Goal: Task Accomplishment & Management: Use online tool/utility

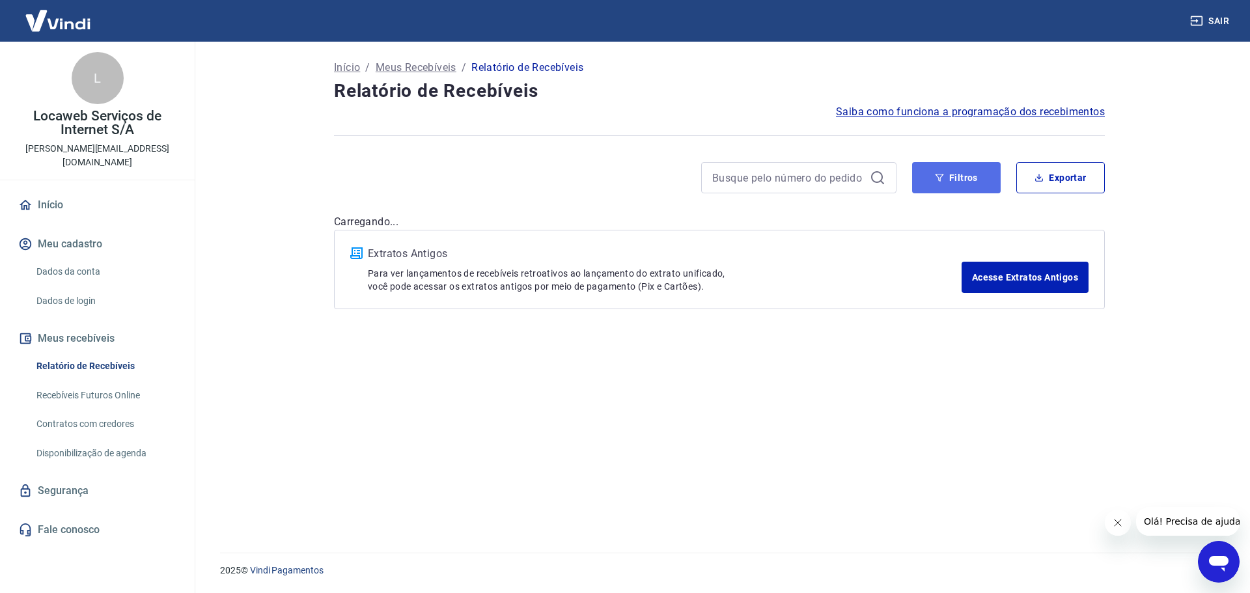
click at [971, 176] on button "Filtros" at bounding box center [956, 177] width 89 height 31
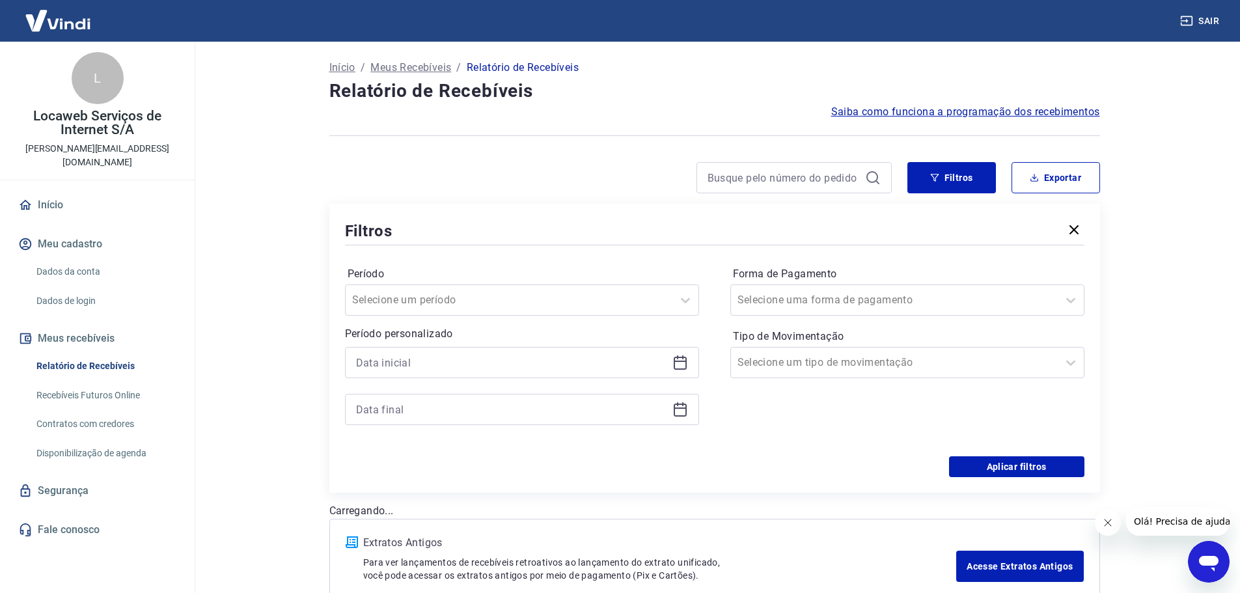
click at [437, 372] on div at bounding box center [522, 362] width 354 height 31
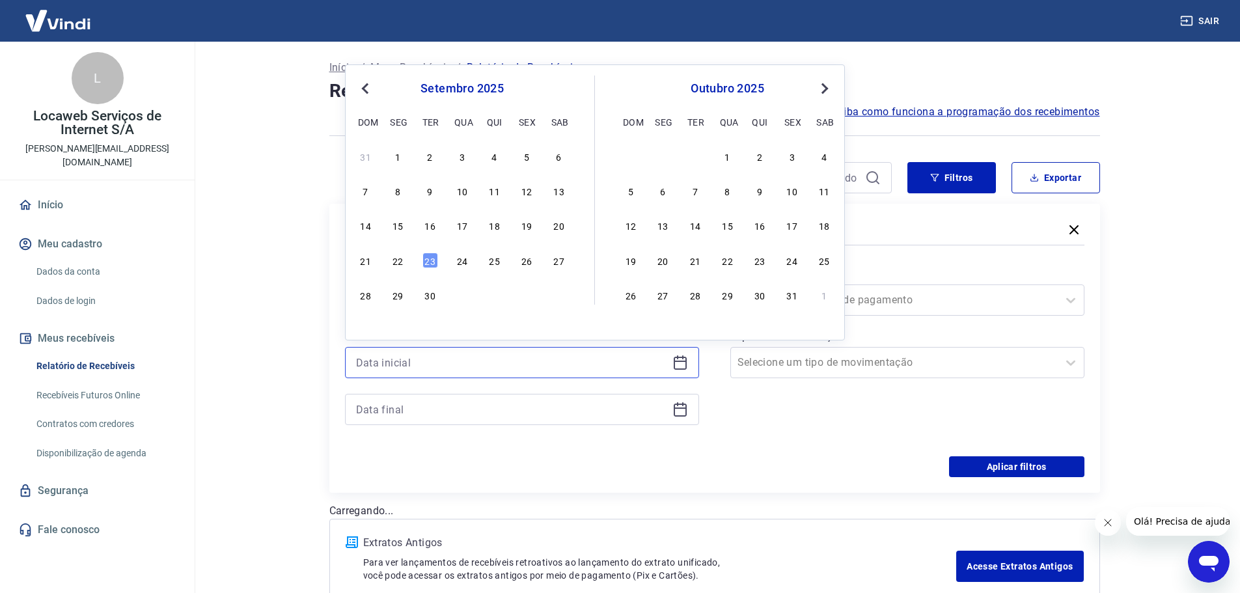
click at [443, 363] on input at bounding box center [511, 363] width 311 height 20
click at [523, 228] on div "19" at bounding box center [527, 225] width 16 height 16
type input "[DATE]"
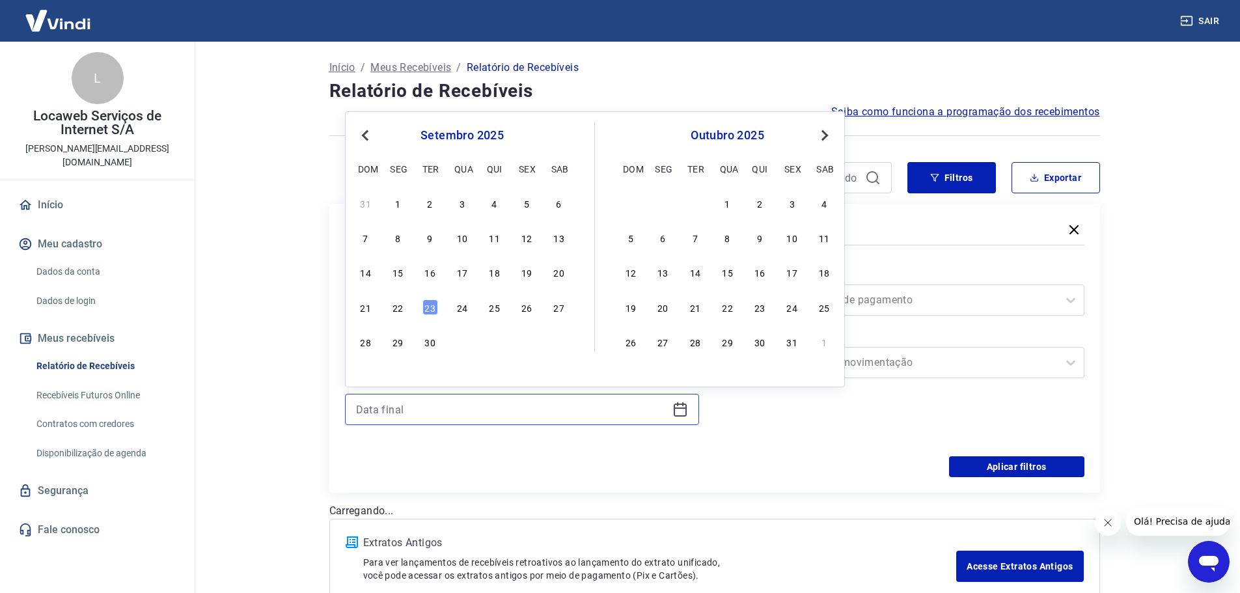
click at [393, 413] on input at bounding box center [511, 410] width 311 height 20
click at [434, 308] on div "23" at bounding box center [430, 307] width 16 height 16
type input "[DATE]"
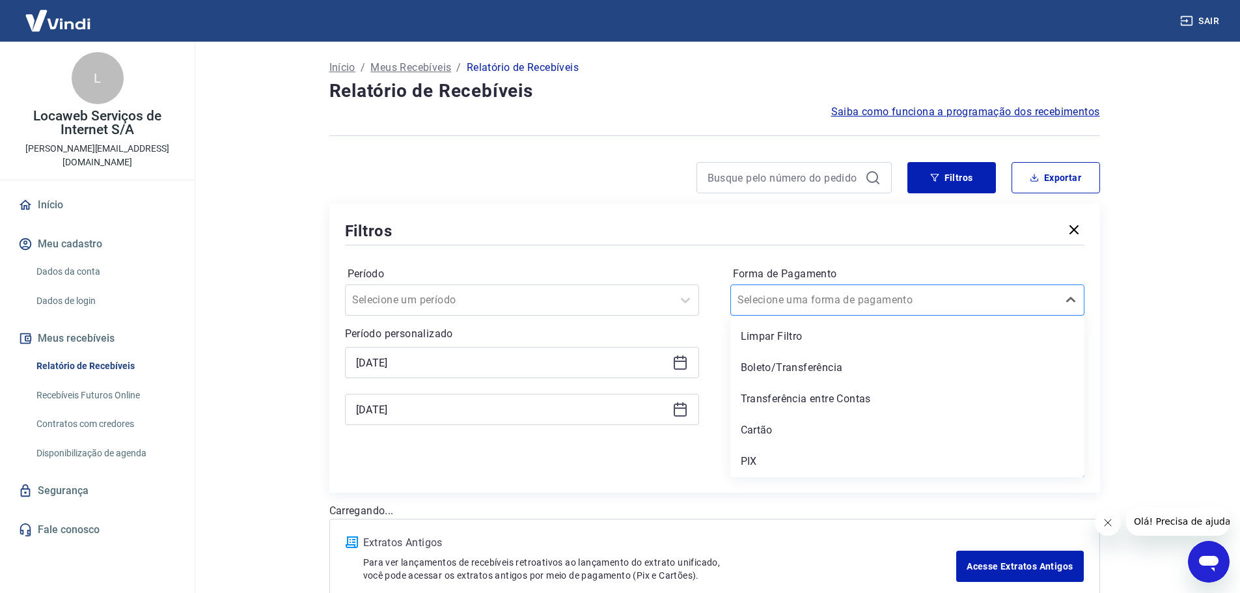
click at [796, 306] on input "Forma de Pagamento" at bounding box center [802, 300] width 131 height 16
click at [779, 370] on div "Boleto/Transferência" at bounding box center [907, 368] width 354 height 26
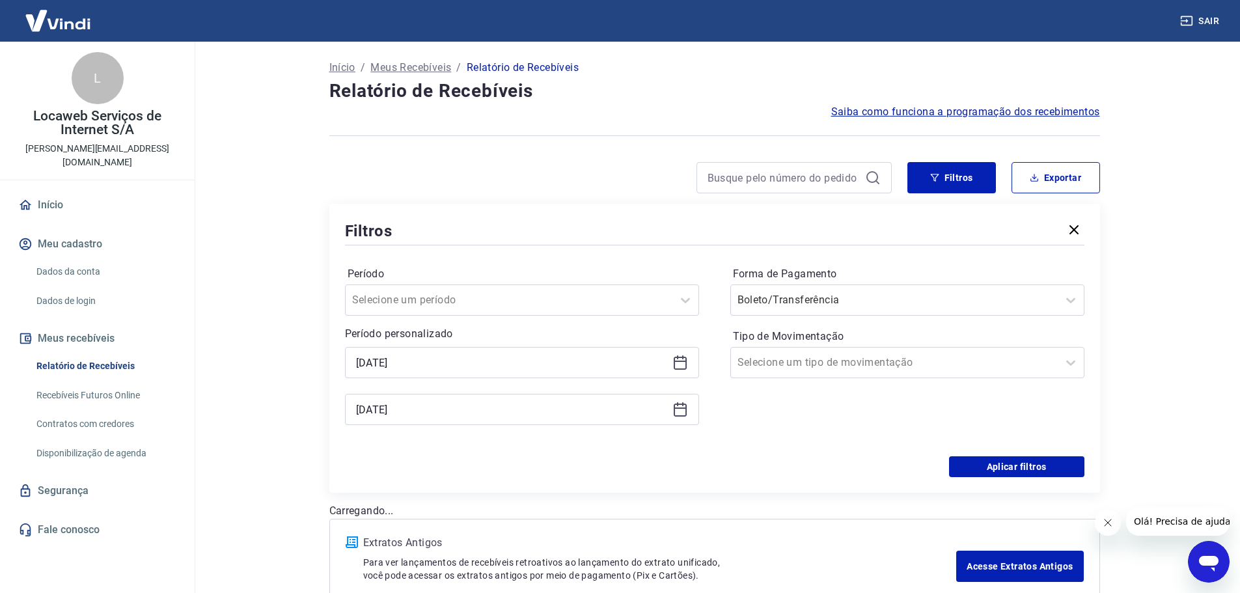
click at [991, 456] on div "Período Selecione um período Período personalizado Selected date: sexta-feira, …" at bounding box center [714, 352] width 739 height 208
click at [996, 467] on button "Aplicar filtros" at bounding box center [1016, 466] width 135 height 21
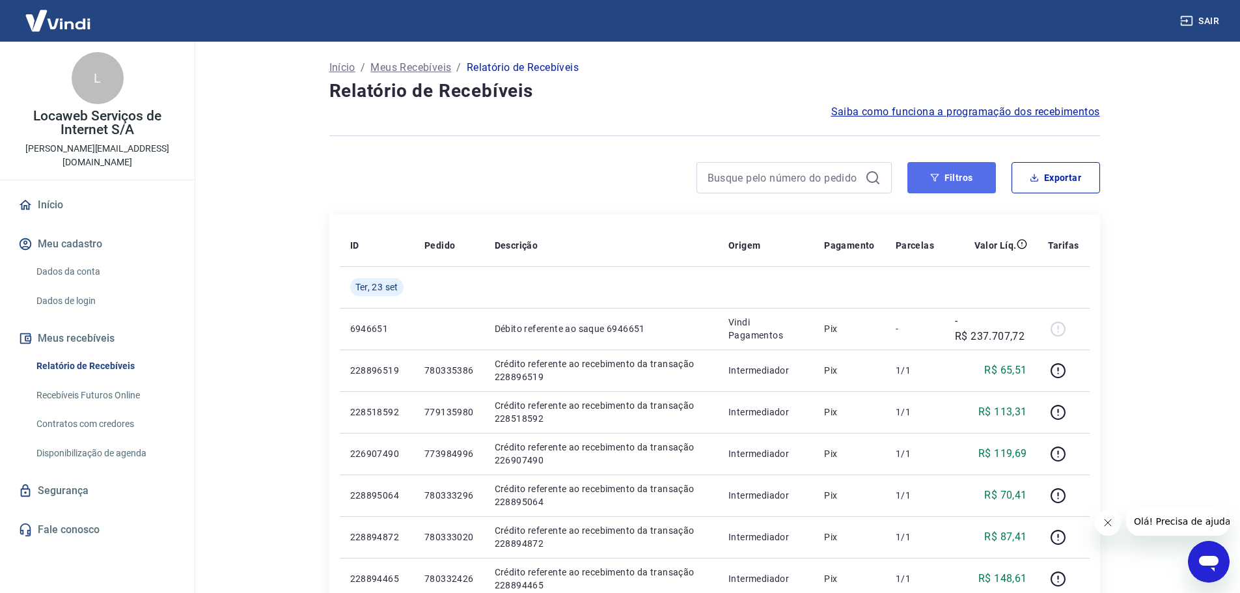
click at [958, 181] on button "Filtros" at bounding box center [951, 177] width 89 height 31
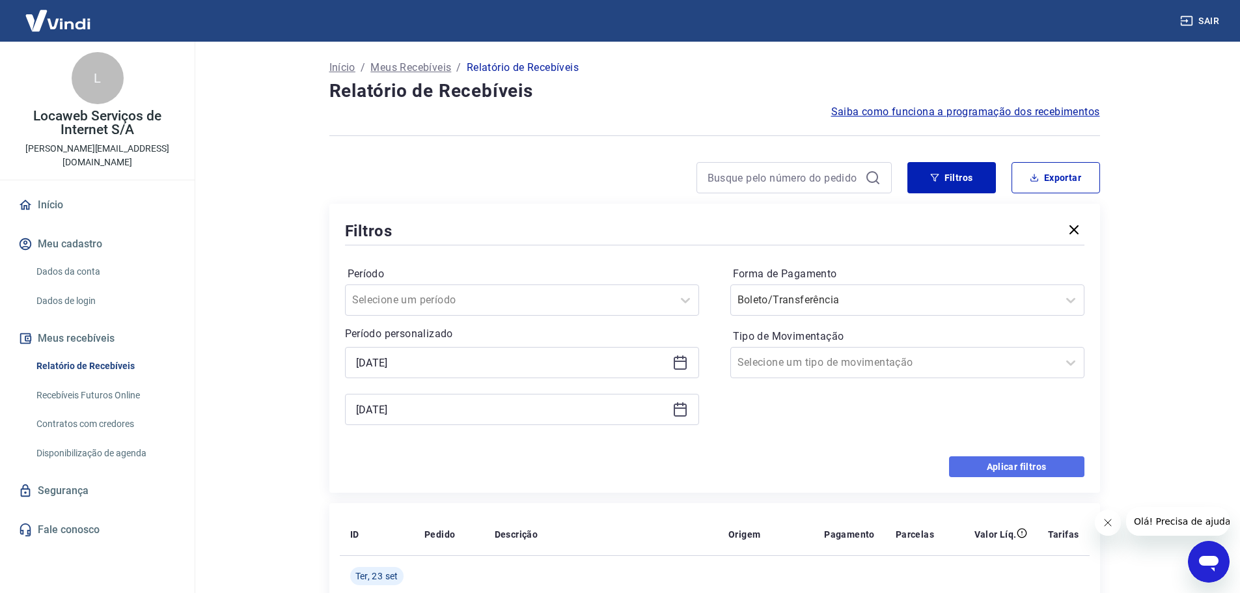
click at [983, 464] on button "Aplicar filtros" at bounding box center [1016, 466] width 135 height 21
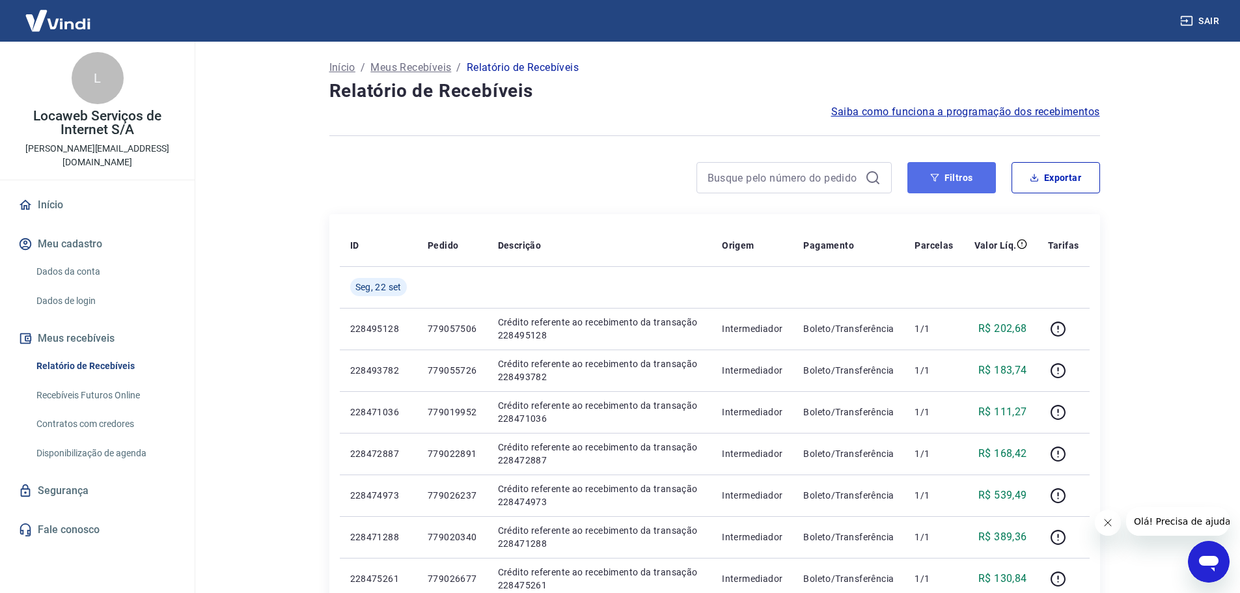
click at [970, 181] on button "Filtros" at bounding box center [951, 177] width 89 height 31
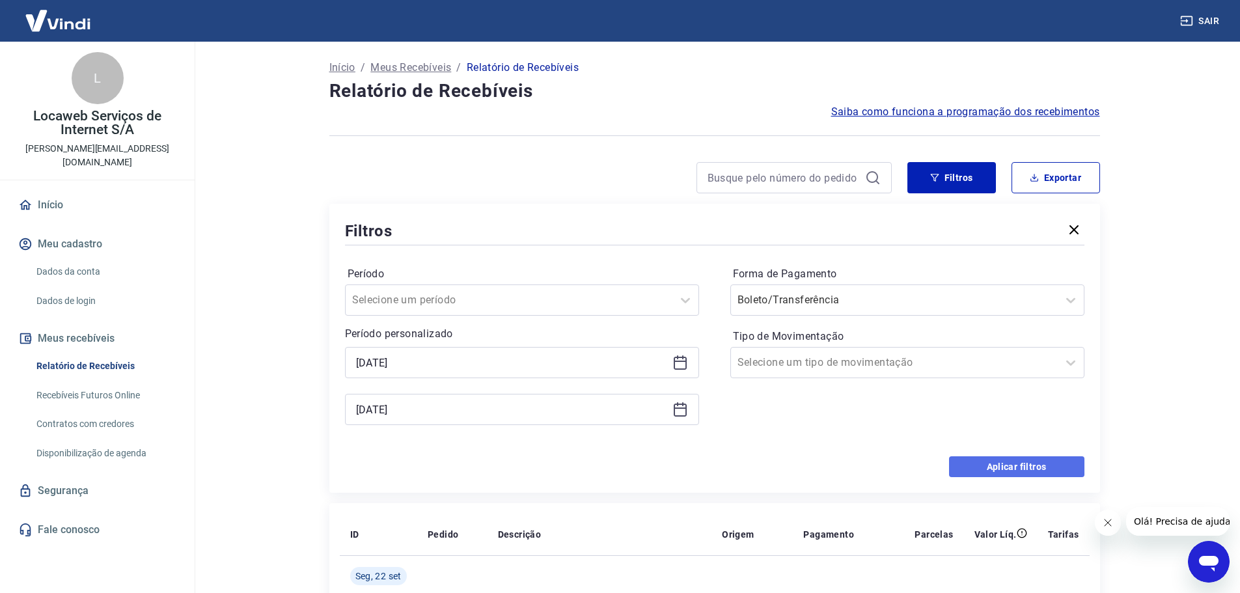
drag, startPoint x: 985, startPoint y: 458, endPoint x: 986, endPoint y: 465, distance: 6.6
click at [986, 465] on button "Aplicar filtros" at bounding box center [1016, 466] width 135 height 21
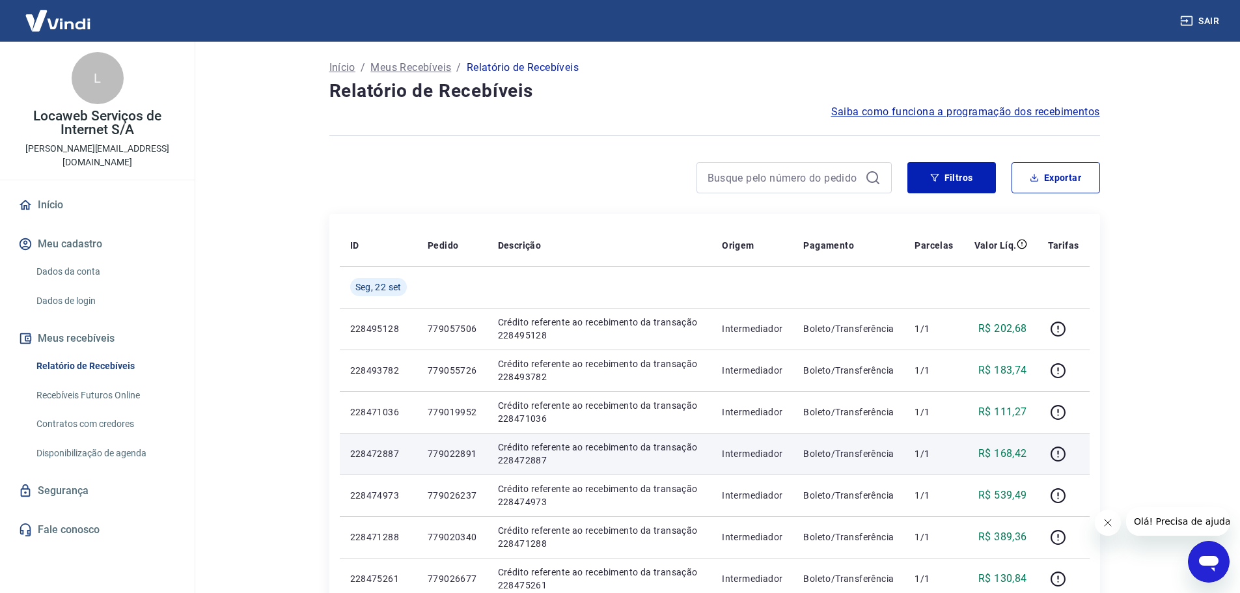
click at [985, 466] on td "R$ 168,42" at bounding box center [1001, 454] width 74 height 42
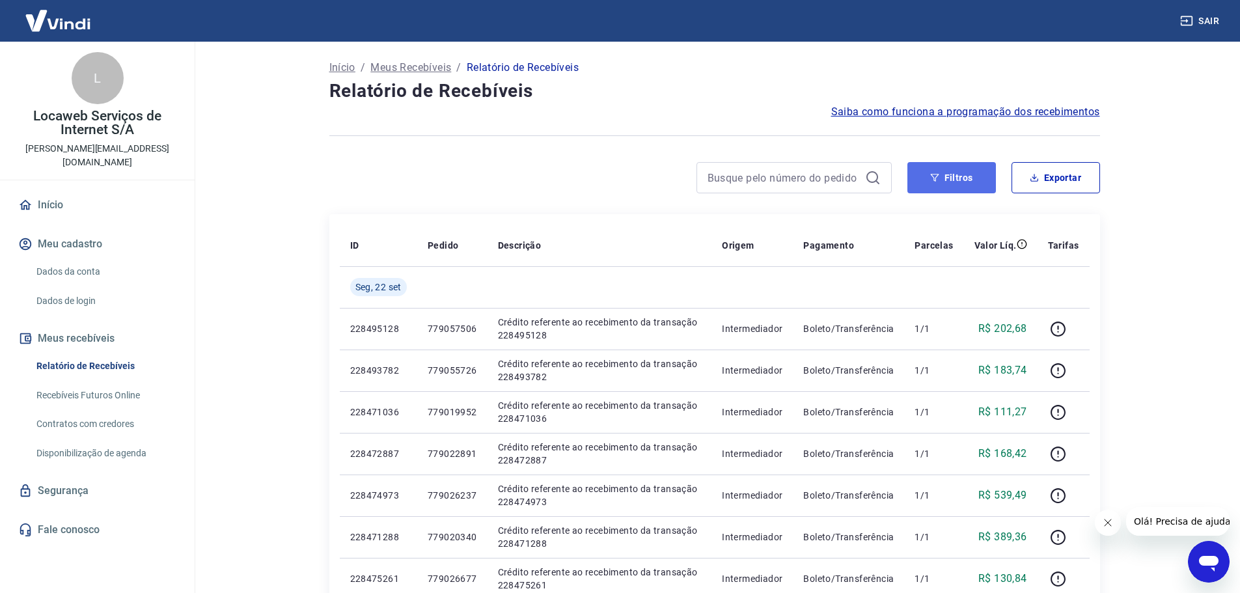
click at [940, 180] on button "Filtros" at bounding box center [951, 177] width 89 height 31
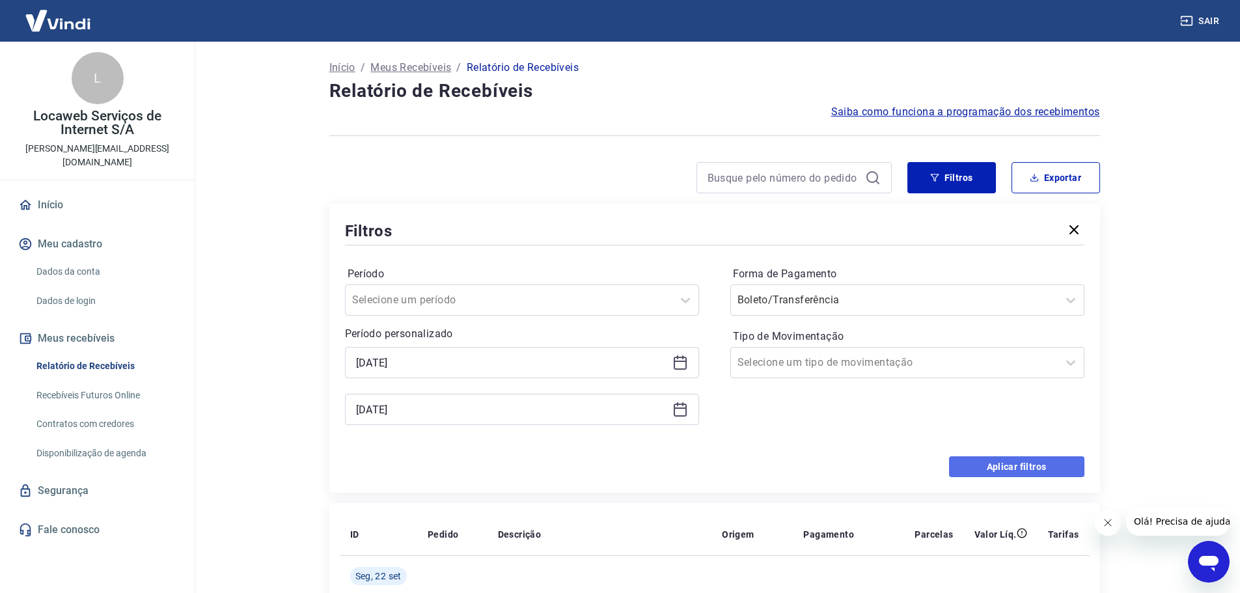
click at [974, 471] on button "Aplicar filtros" at bounding box center [1016, 466] width 135 height 21
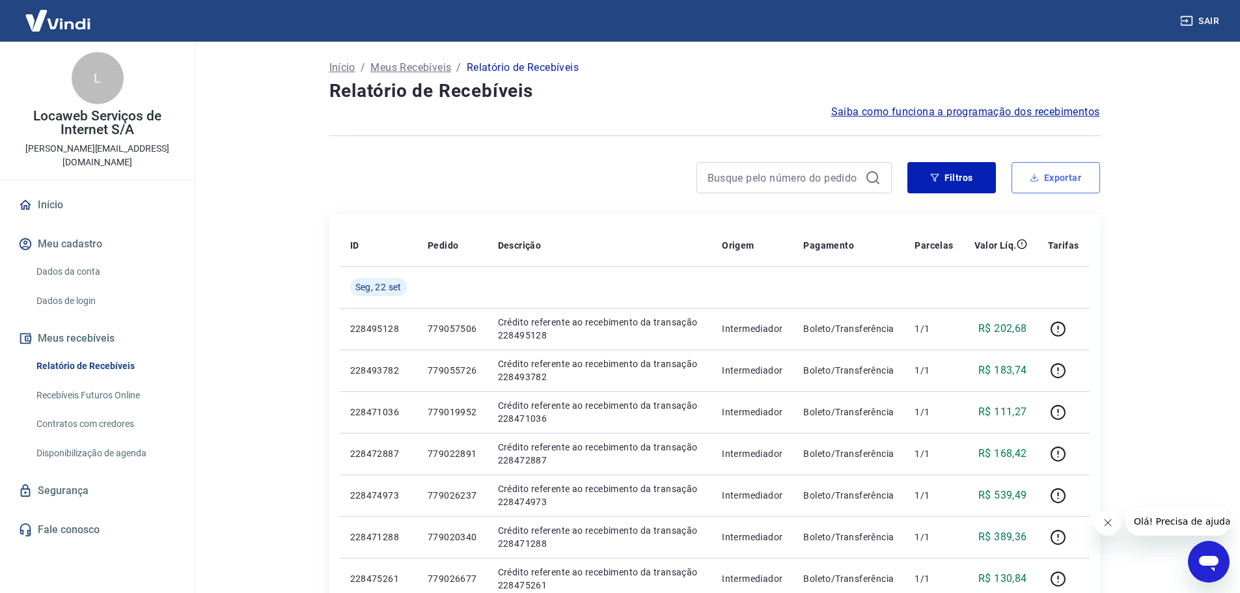
click at [1080, 186] on button "Exportar" at bounding box center [1055, 177] width 89 height 31
type input "[DATE]"
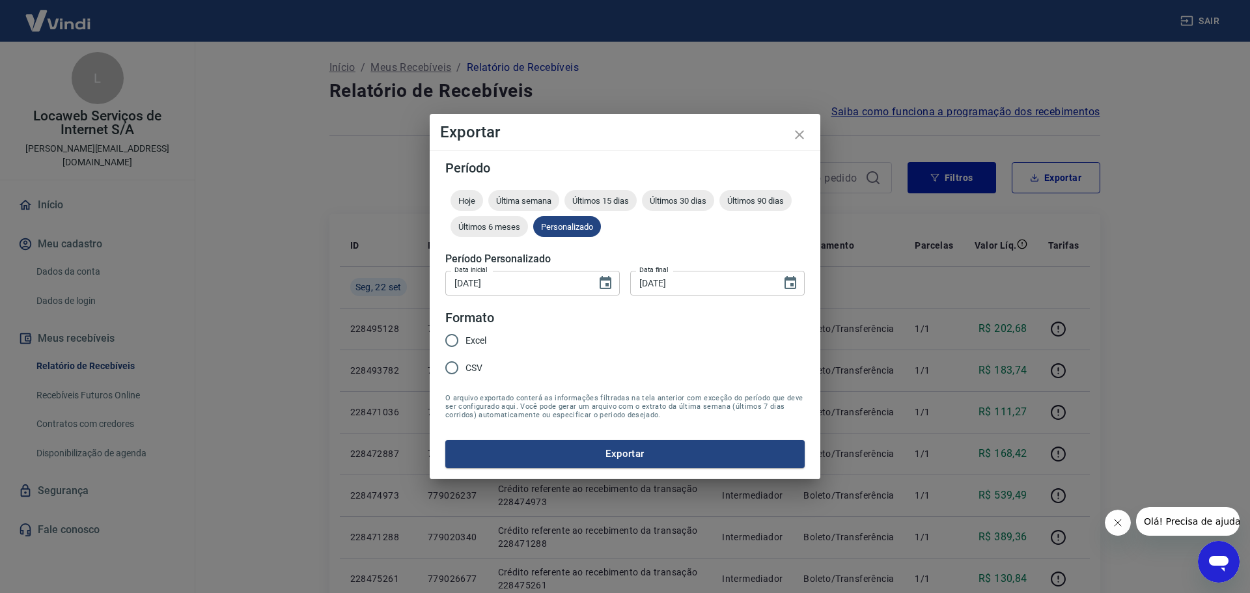
click at [449, 342] on input "Excel" at bounding box center [451, 340] width 27 height 27
radio input "true"
click at [570, 455] on button "Exportar" at bounding box center [624, 453] width 359 height 27
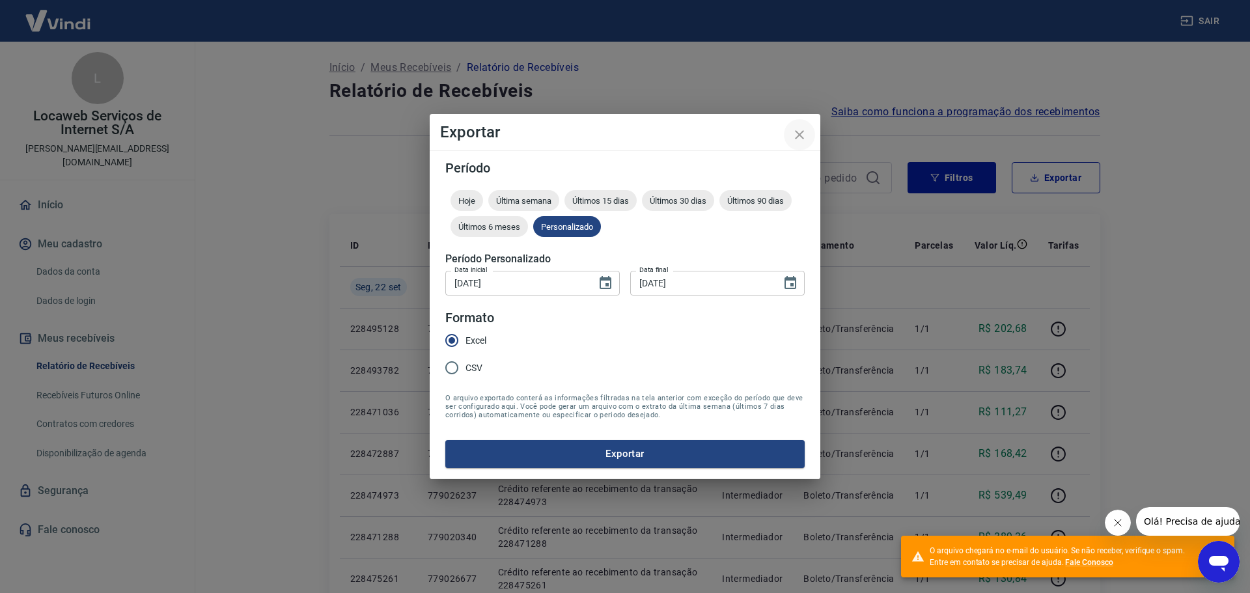
click at [803, 135] on icon "close" at bounding box center [799, 135] width 16 height 16
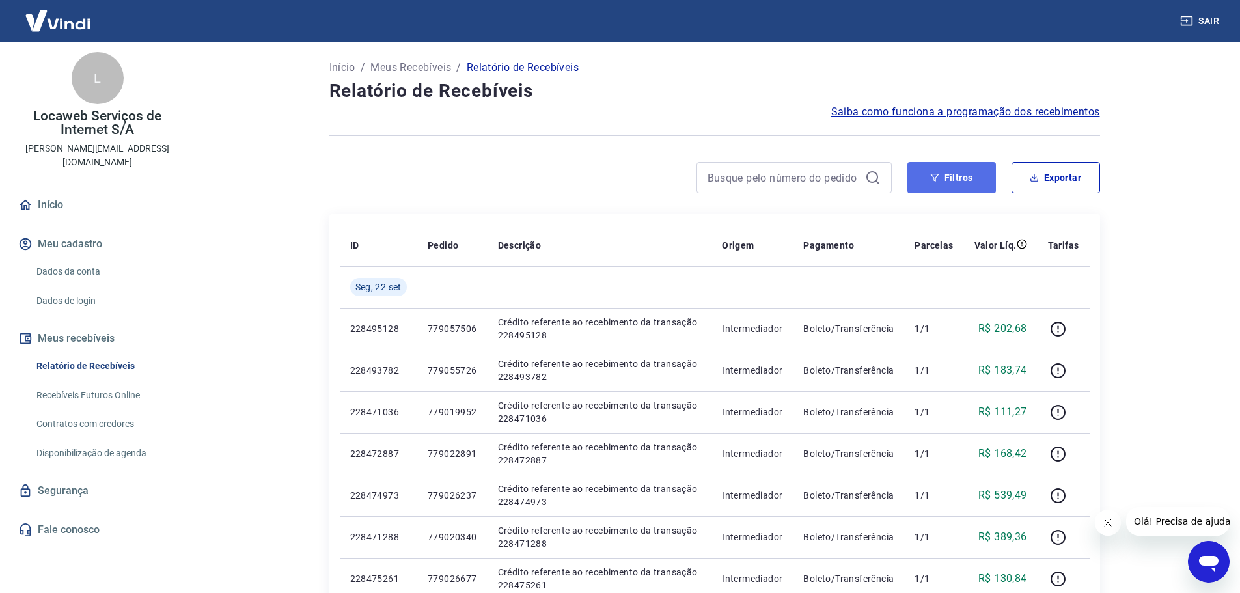
click at [960, 182] on button "Filtros" at bounding box center [951, 177] width 89 height 31
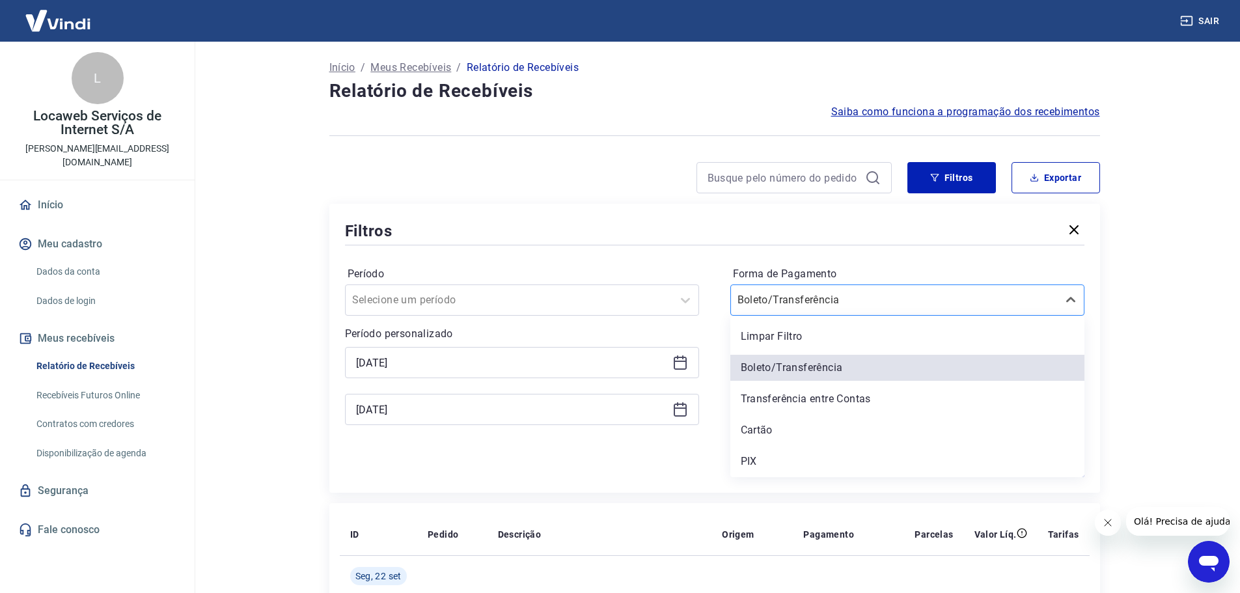
click at [817, 302] on input "Forma de Pagamento" at bounding box center [802, 300] width 131 height 16
click at [804, 398] on div "Transferência entre Contas" at bounding box center [907, 399] width 354 height 26
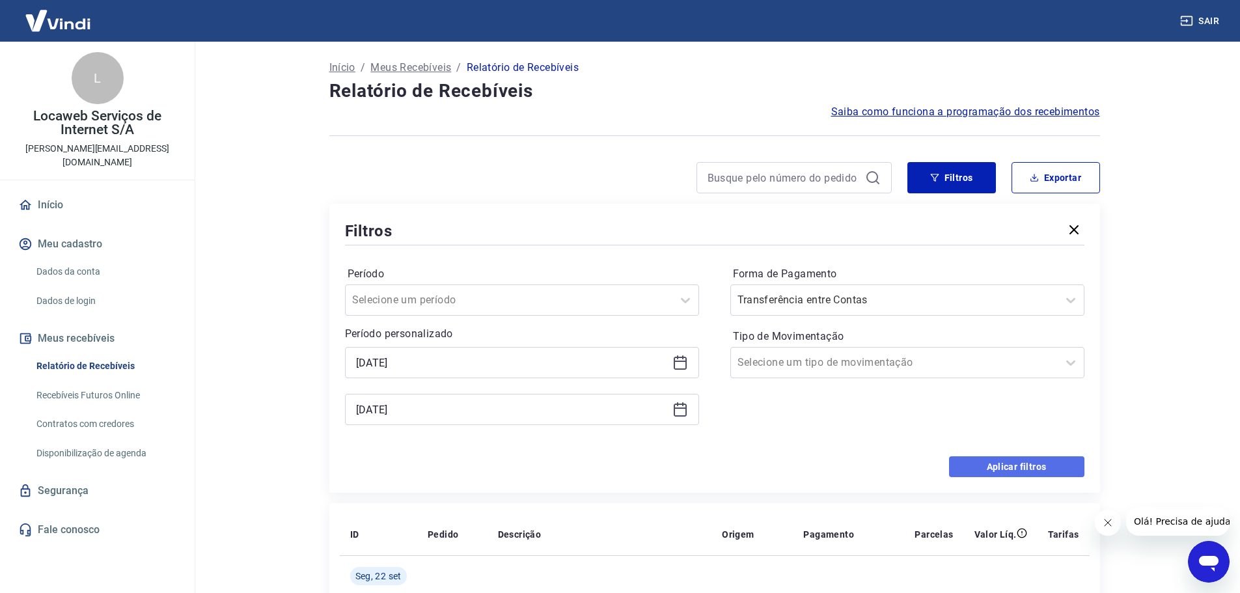
click at [1017, 469] on button "Aplicar filtros" at bounding box center [1016, 466] width 135 height 21
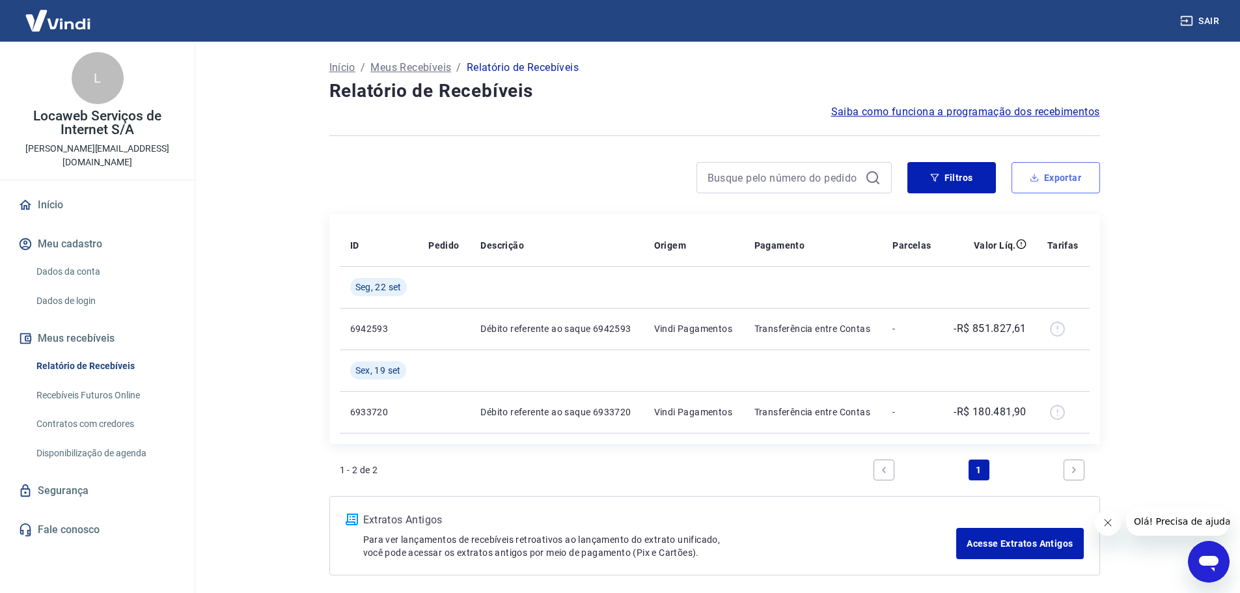
click at [1040, 174] on button "Exportar" at bounding box center [1055, 177] width 89 height 31
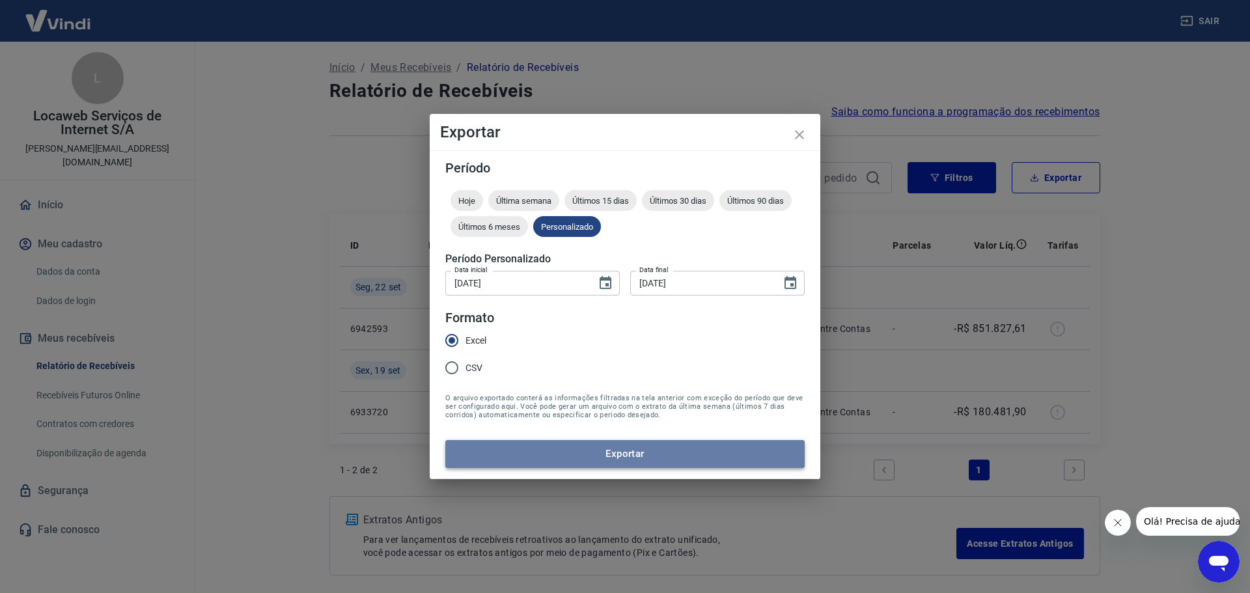
click at [643, 449] on button "Exportar" at bounding box center [624, 453] width 359 height 27
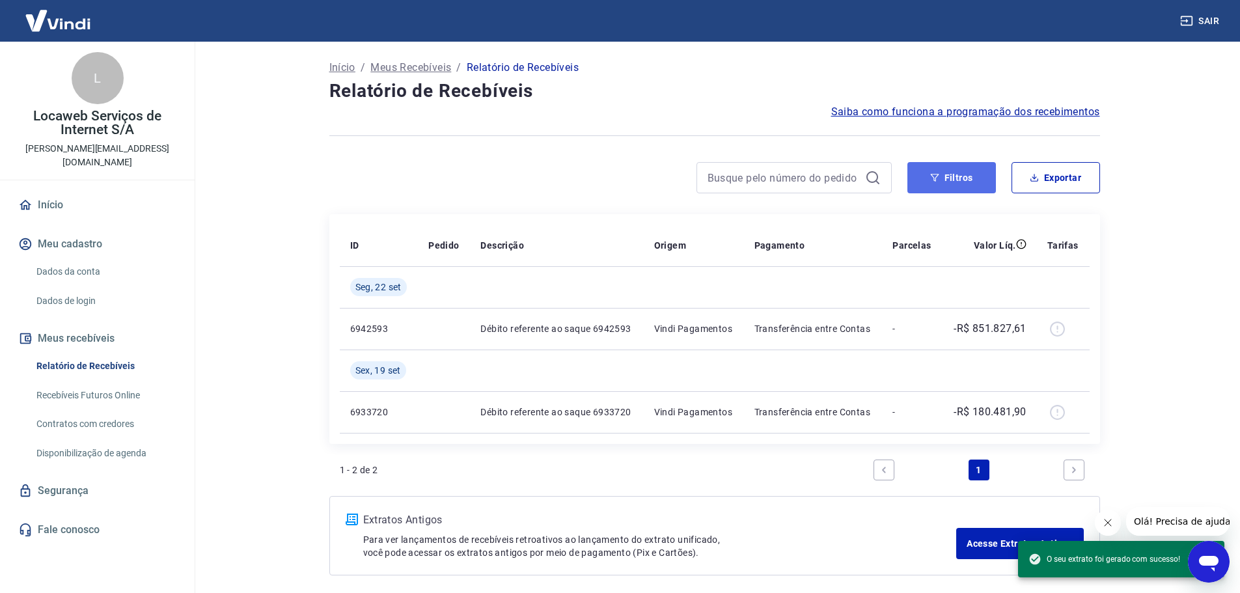
click at [969, 190] on button "Filtros" at bounding box center [951, 177] width 89 height 31
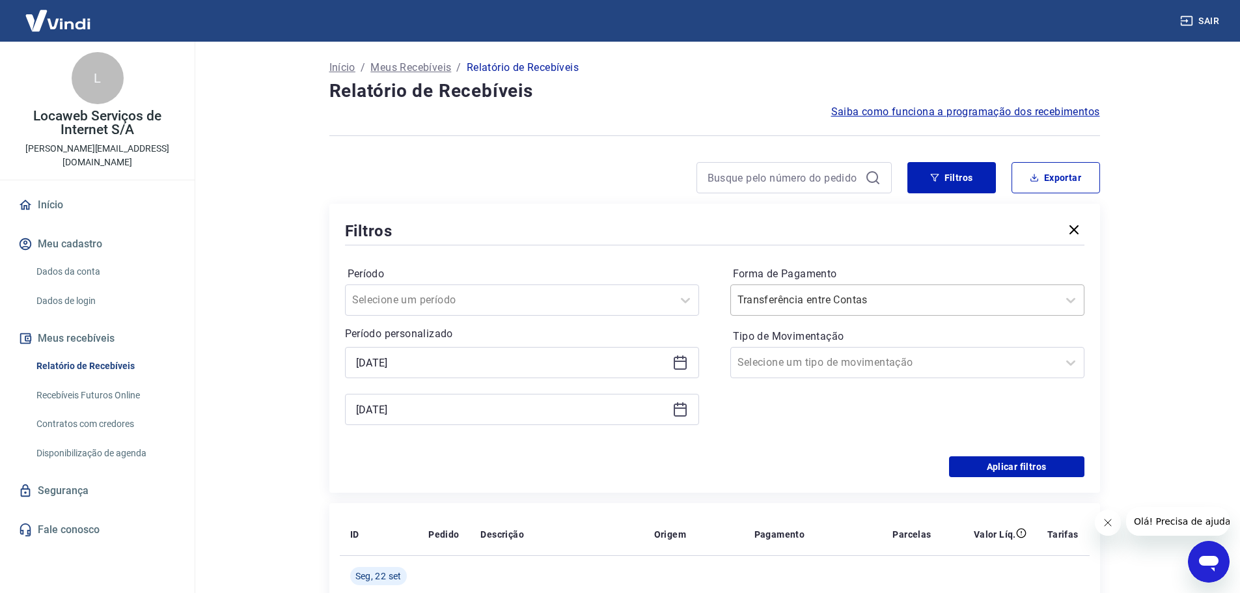
click at [827, 304] on input "Forma de Pagamento" at bounding box center [802, 300] width 131 height 16
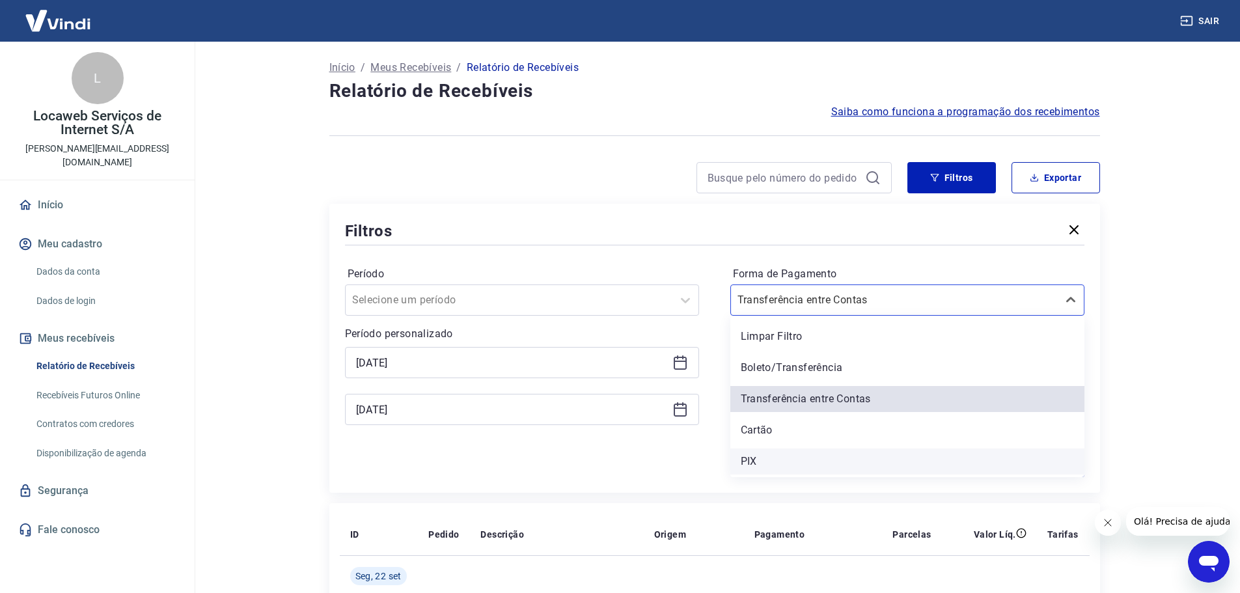
click at [763, 461] on div "PIX" at bounding box center [907, 461] width 354 height 26
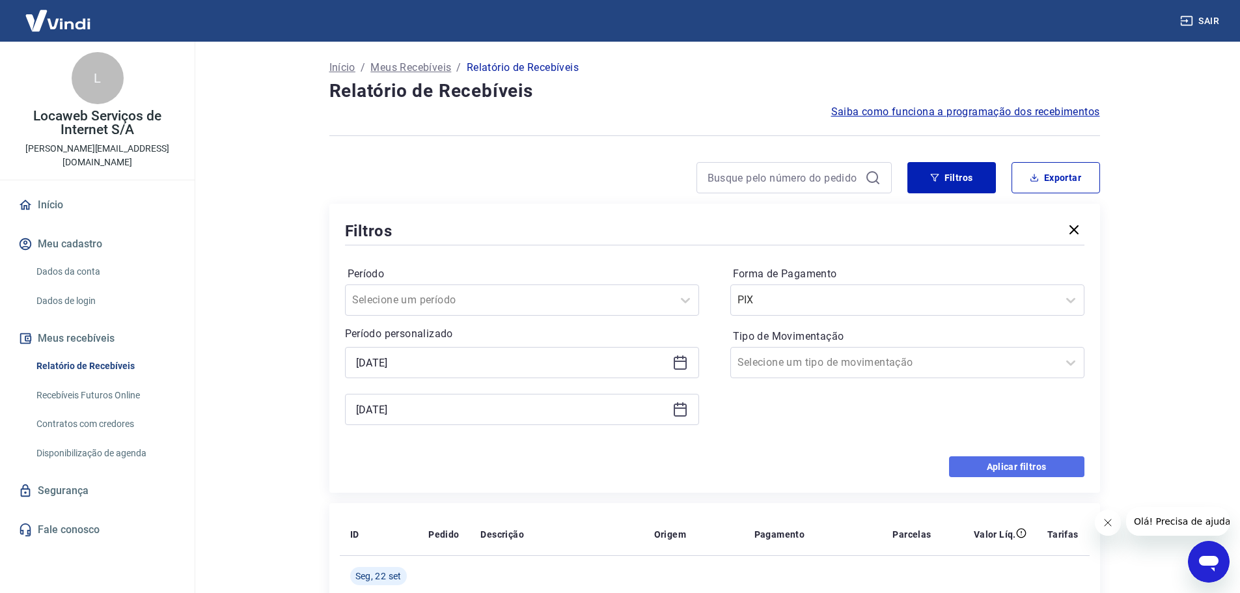
click at [997, 472] on button "Aplicar filtros" at bounding box center [1016, 466] width 135 height 21
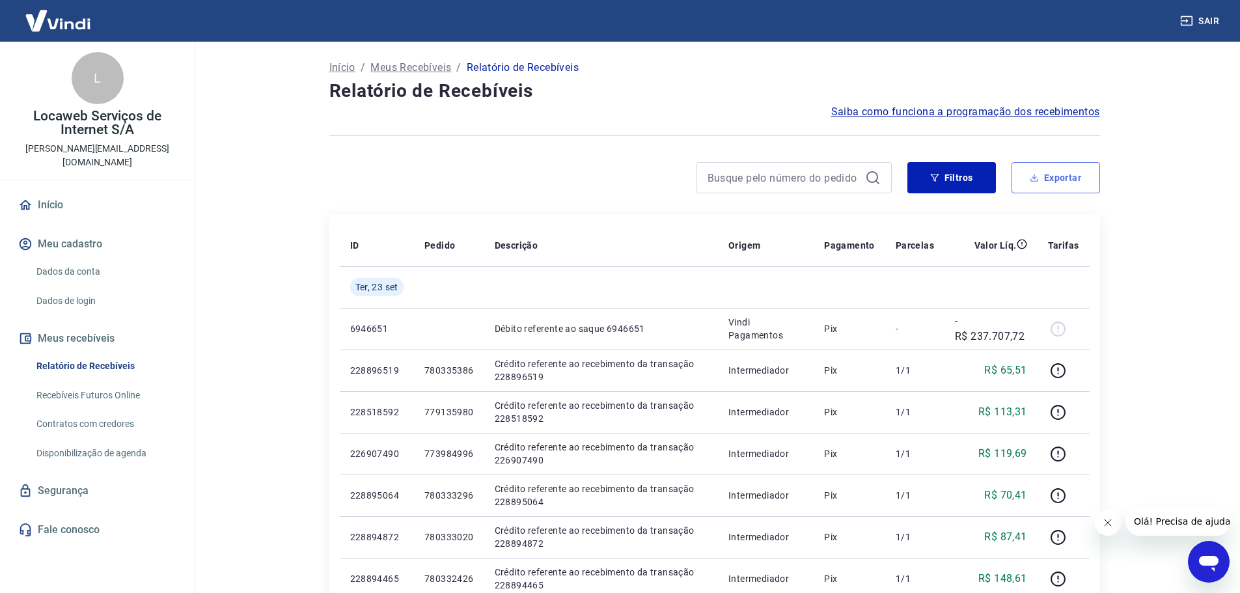
click at [1056, 175] on button "Exportar" at bounding box center [1055, 177] width 89 height 31
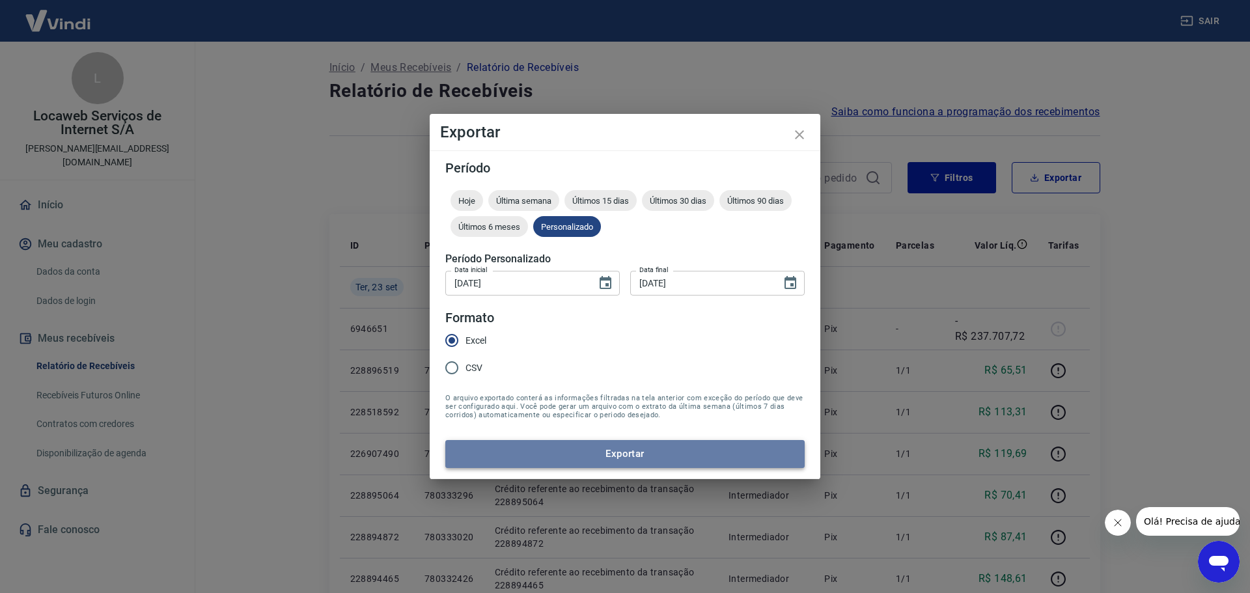
click at [622, 452] on button "Exportar" at bounding box center [624, 453] width 359 height 27
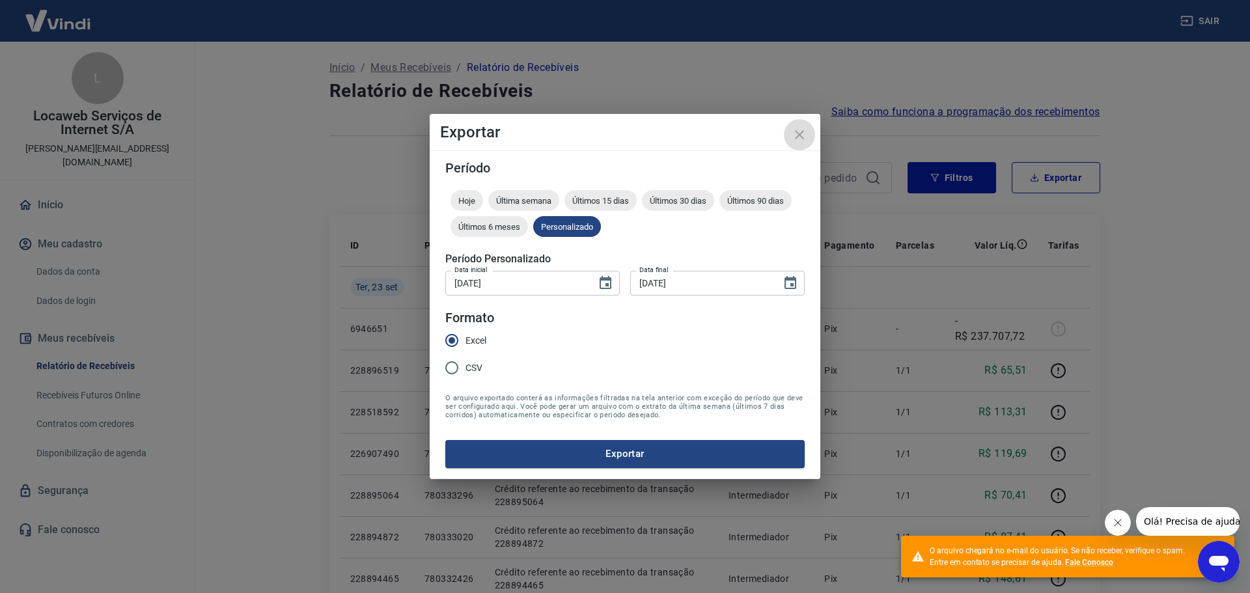
click at [799, 131] on icon "close" at bounding box center [799, 135] width 16 height 16
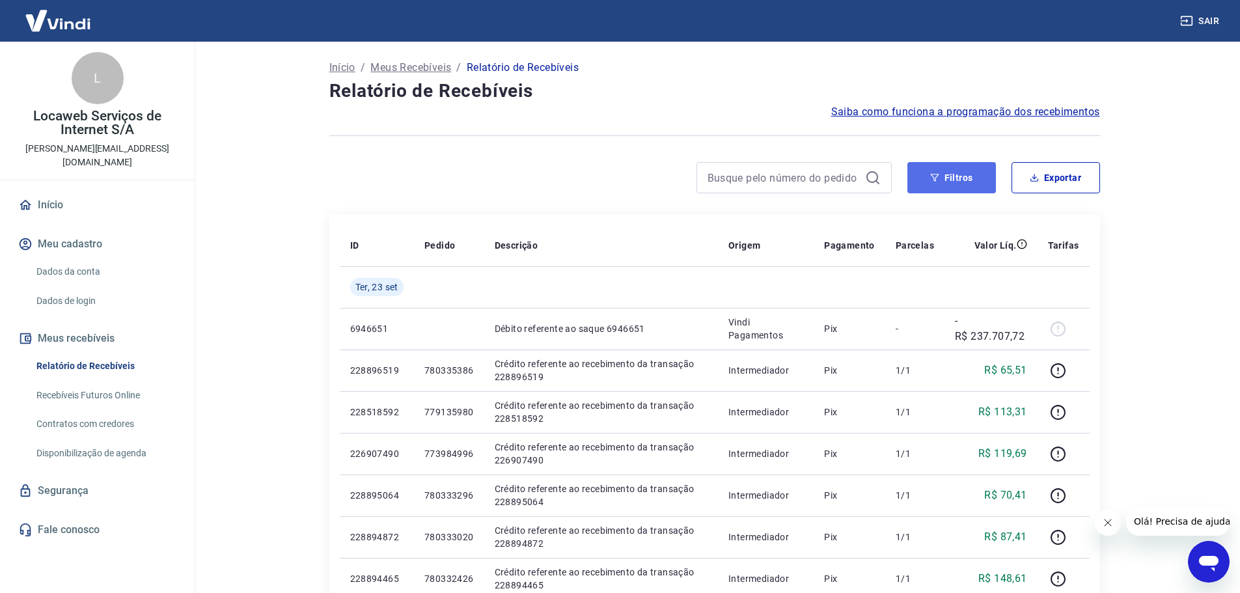
click at [961, 171] on button "Filtros" at bounding box center [951, 177] width 89 height 31
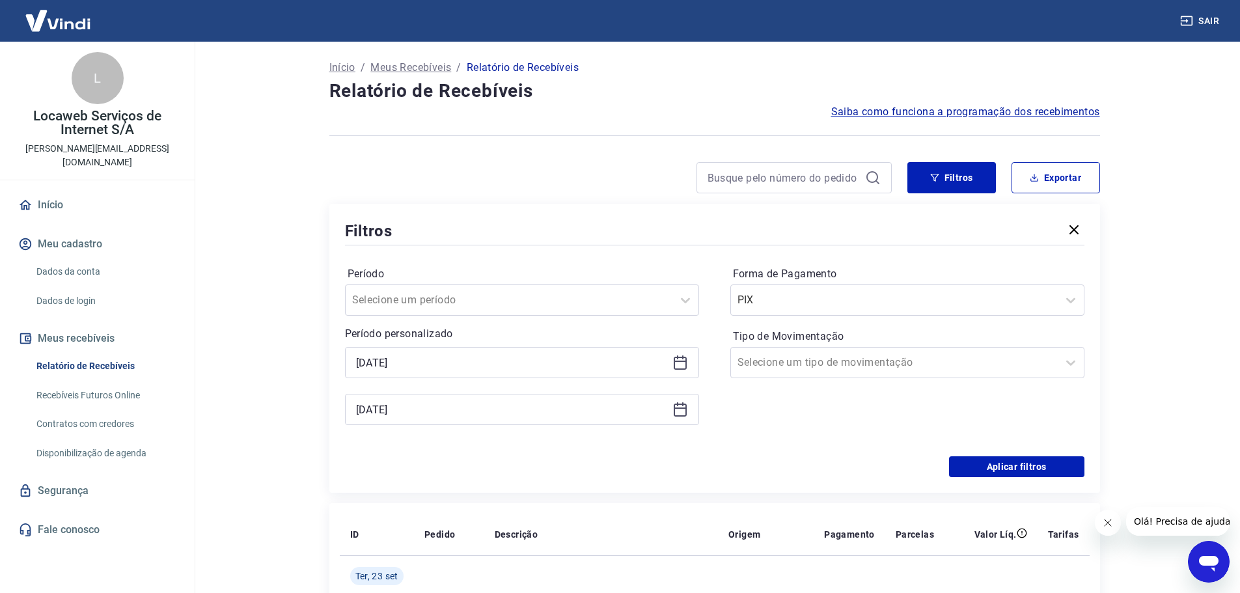
click at [457, 352] on div "[DATE]" at bounding box center [522, 362] width 354 height 31
click at [434, 366] on input "[DATE]" at bounding box center [511, 363] width 311 height 20
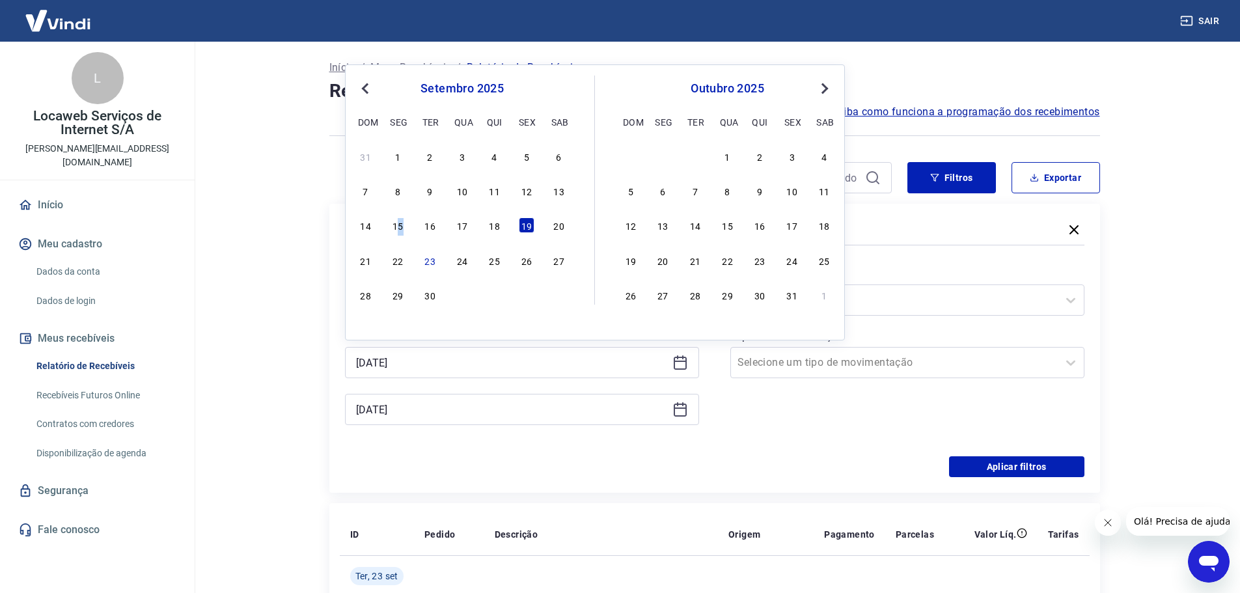
drag, startPoint x: 400, startPoint y: 225, endPoint x: 461, endPoint y: 269, distance: 75.1
click at [401, 225] on div "15" at bounding box center [398, 225] width 16 height 16
type input "[DATE]"
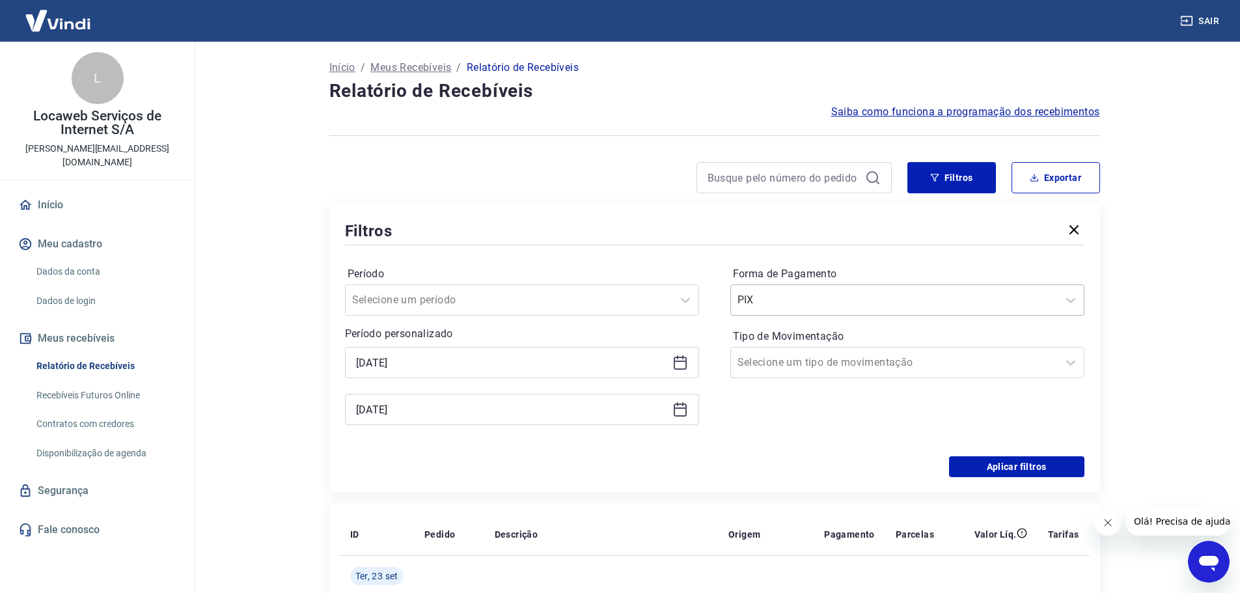
click at [829, 304] on input "Forma de Pagamento" at bounding box center [802, 300] width 131 height 16
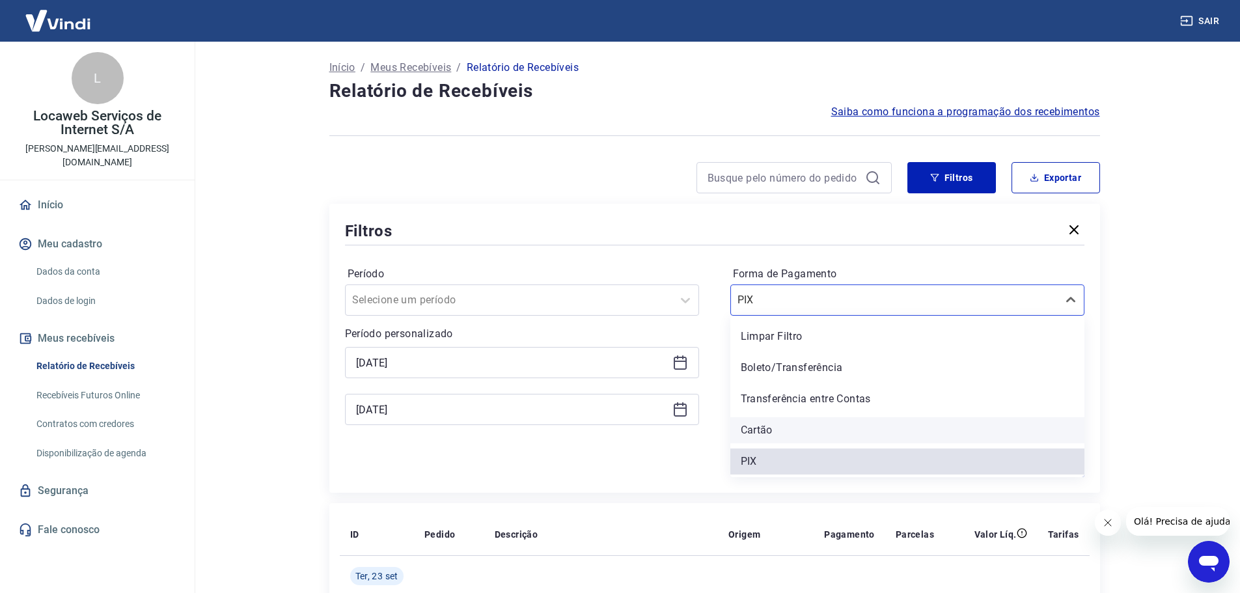
click at [778, 425] on div "Cartão" at bounding box center [907, 430] width 354 height 26
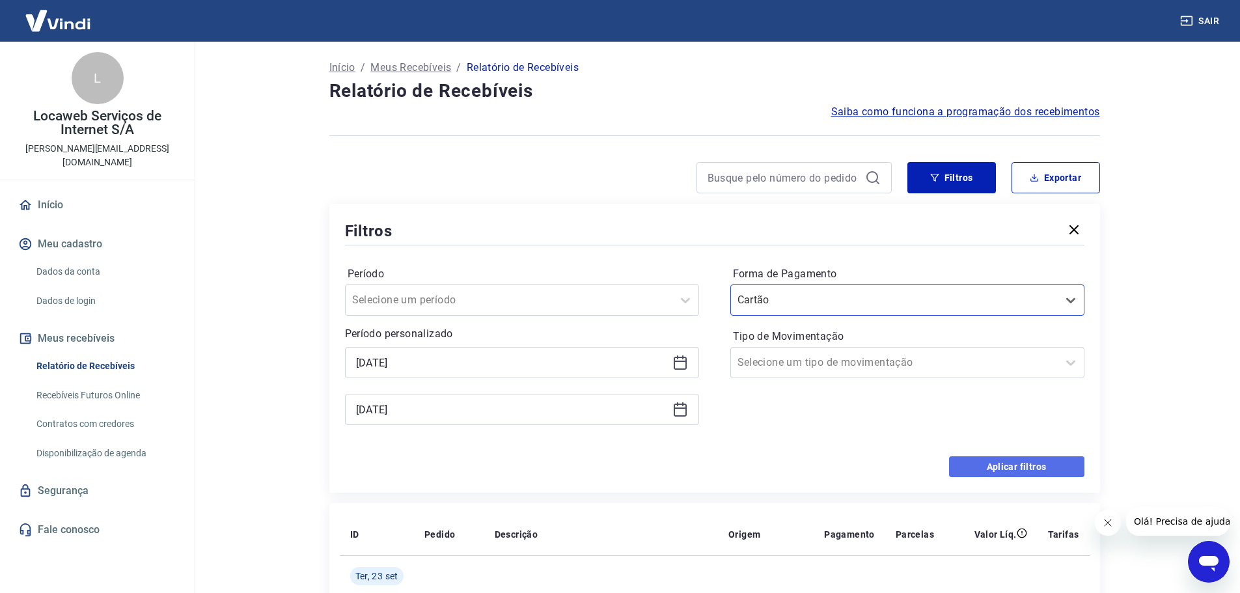
click at [965, 461] on button "Aplicar filtros" at bounding box center [1016, 466] width 135 height 21
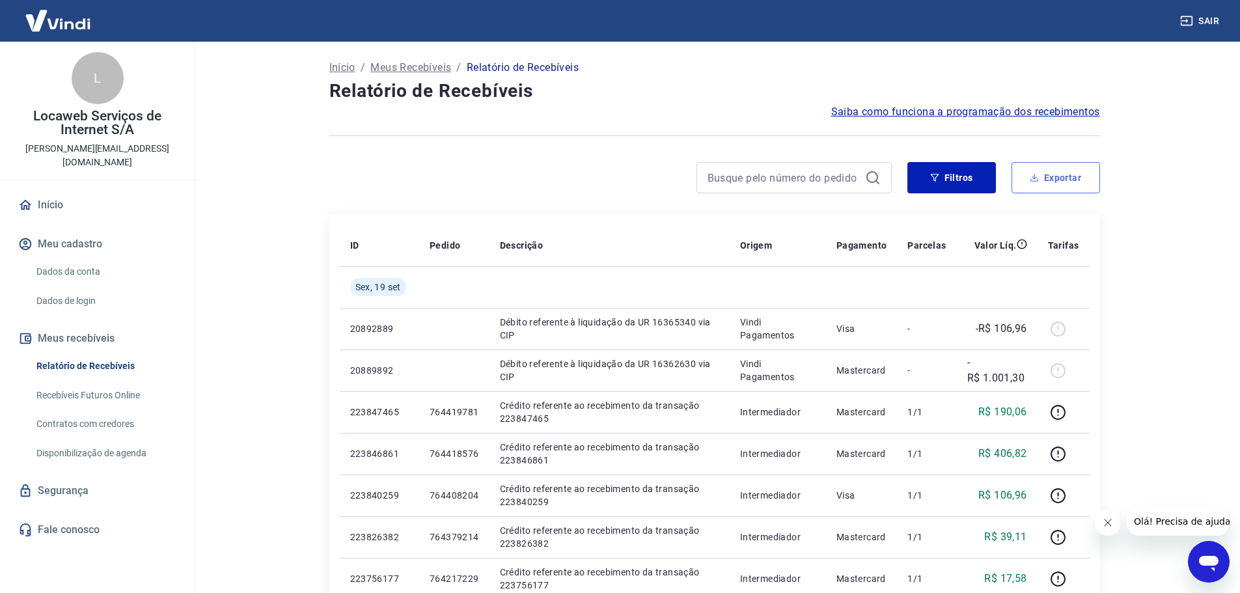
click at [1063, 182] on button "Exportar" at bounding box center [1055, 177] width 89 height 31
type input "[DATE]"
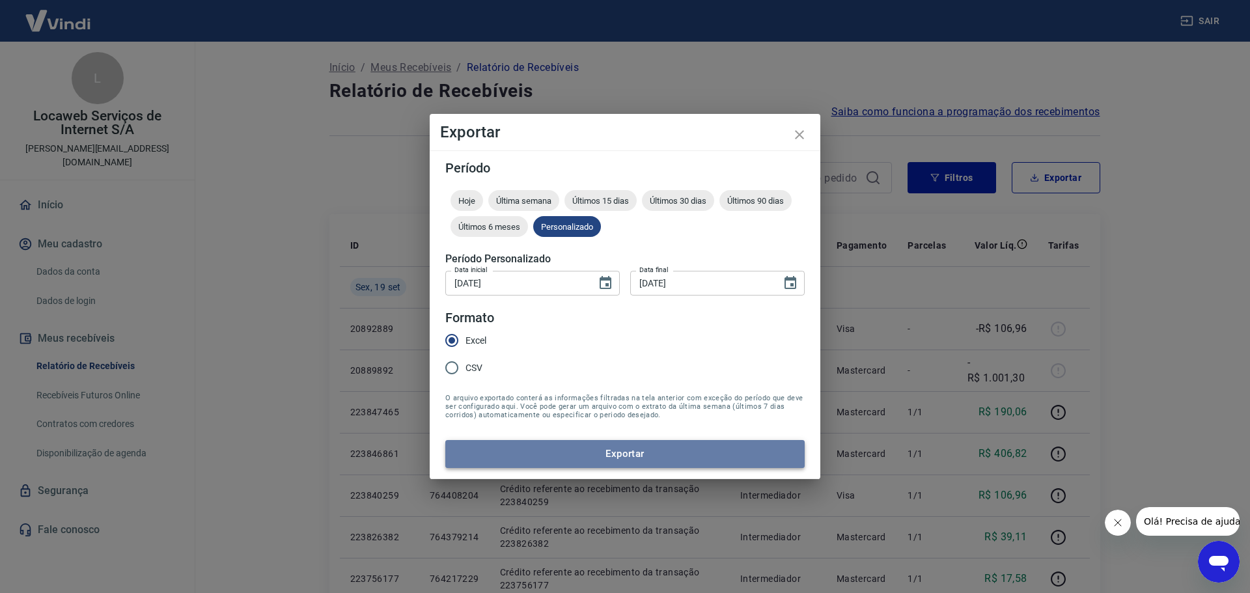
click at [618, 459] on button "Exportar" at bounding box center [624, 453] width 359 height 27
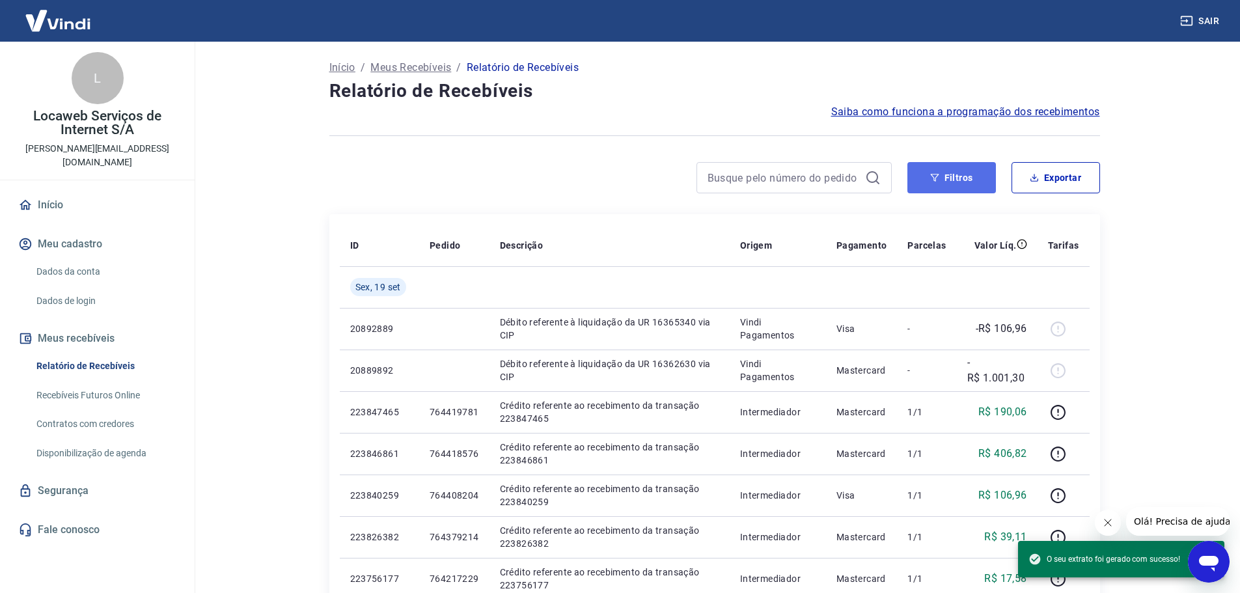
click at [968, 186] on button "Filtros" at bounding box center [951, 177] width 89 height 31
